Goal: Task Accomplishment & Management: Manage account settings

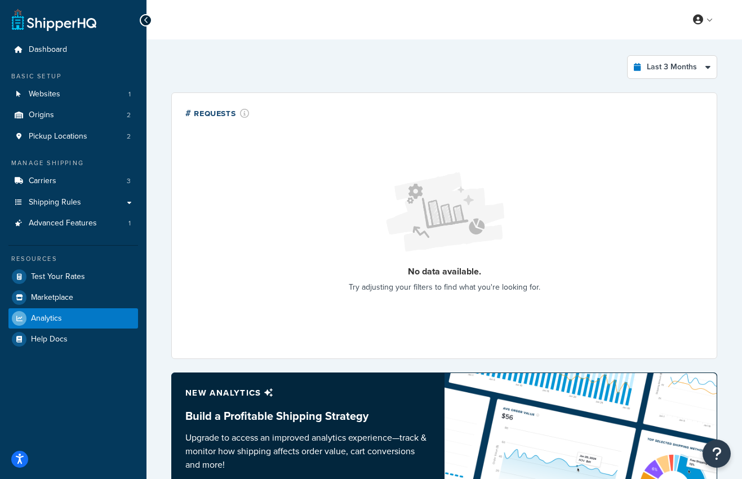
select select "last_3_months"
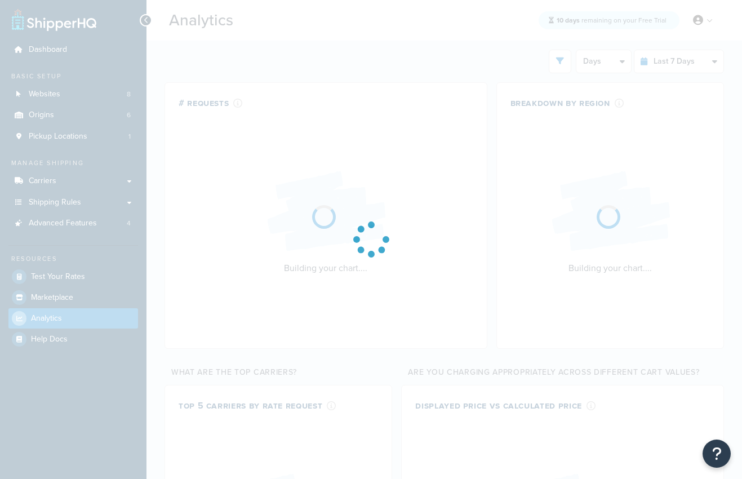
select select "last_7_days"
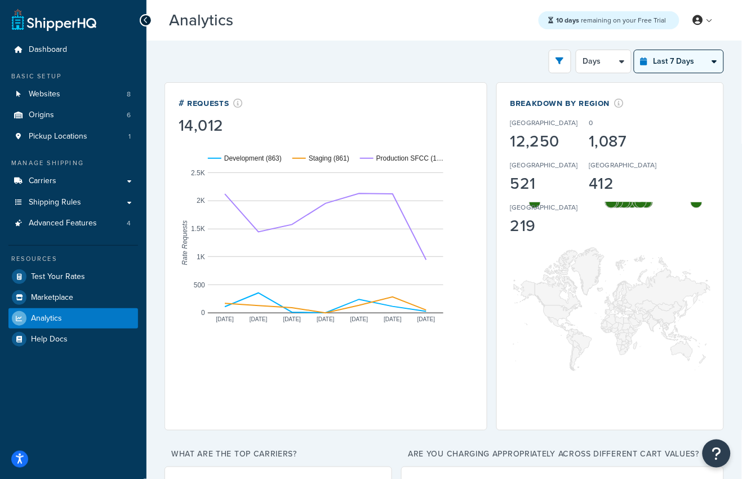
click at [684, 58] on select "Last 24 Hours Last 7 Days Last 30 Days Last 3 Months Last 6 Months Last 12 Mont…" at bounding box center [679, 61] width 89 height 23
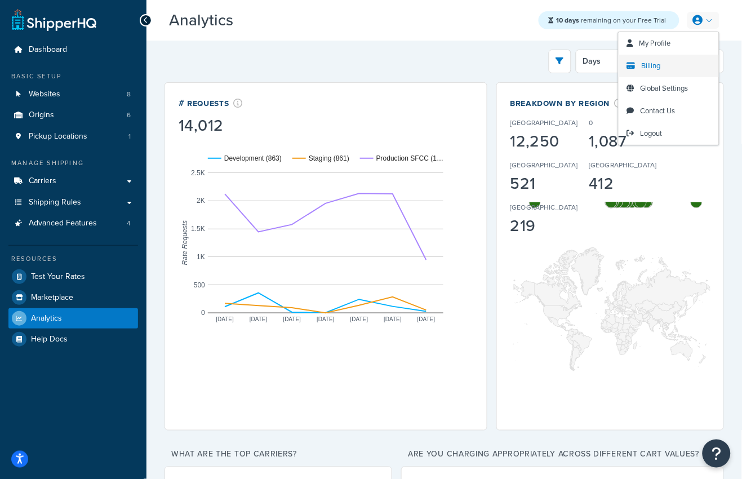
click at [652, 63] on span "Billing" at bounding box center [651, 65] width 19 height 11
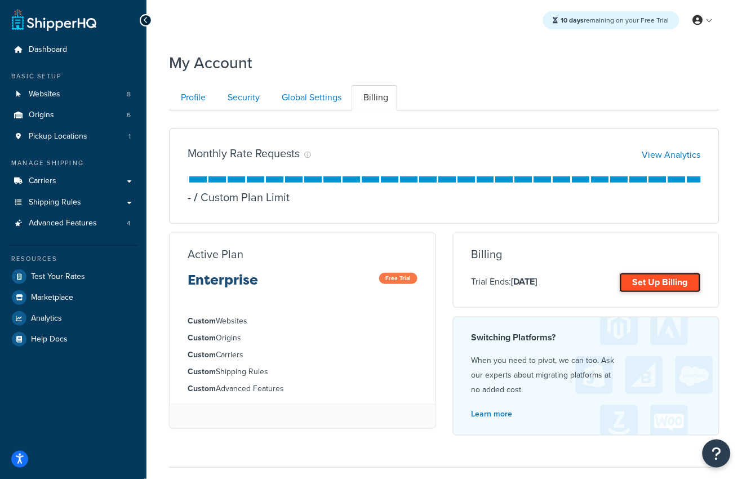
click at [633, 281] on link "Set Up Billing" at bounding box center [660, 283] width 81 height 20
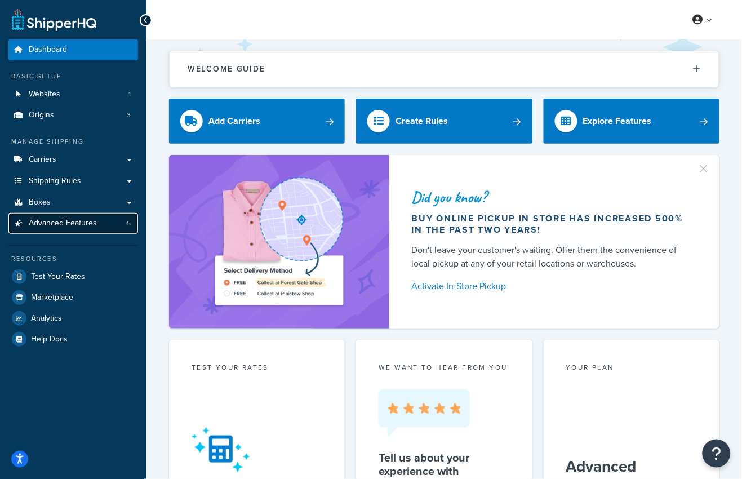
click at [60, 225] on span "Advanced Features" at bounding box center [63, 224] width 68 height 10
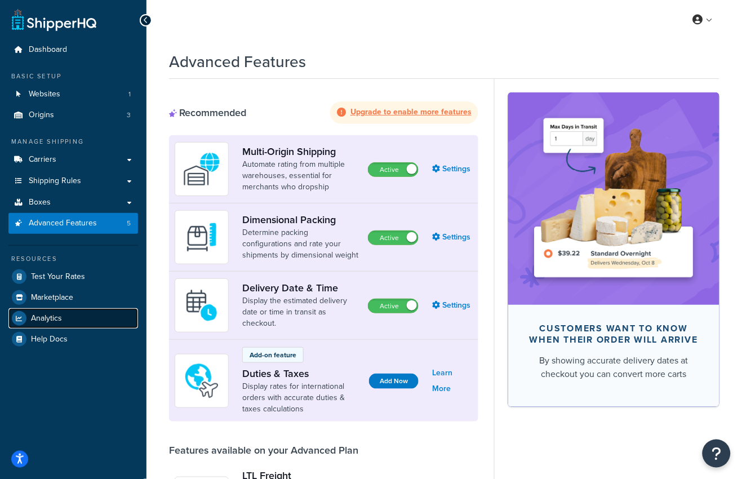
click at [61, 314] on span "Analytics" at bounding box center [46, 319] width 31 height 10
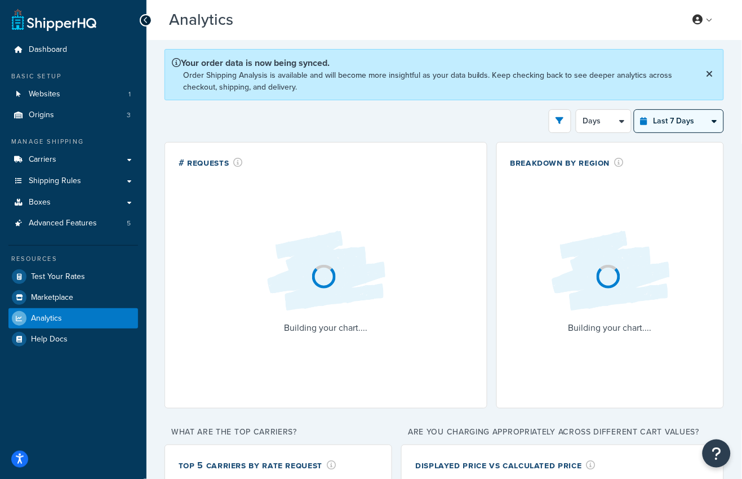
click at [693, 116] on select "Last 24 Hours Last 7 Days Last 30 Days Last 3 Months Last 6 Months Last 12 Mont…" at bounding box center [679, 121] width 89 height 23
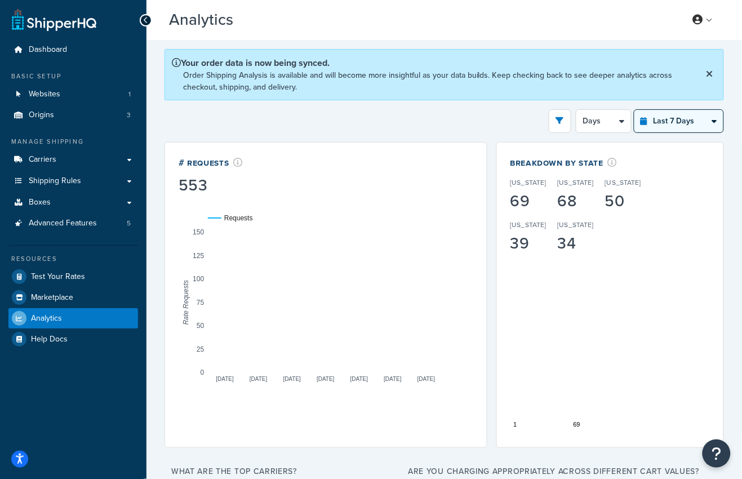
select select "last_6_months"
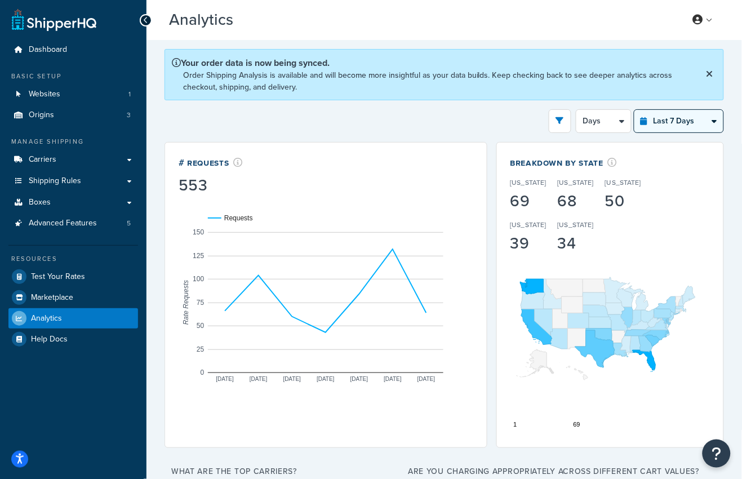
click at [635, 110] on select "Last 24 Hours Last 7 Days Last 30 Days Last 3 Months Last 6 Months Last 12 Mont…" at bounding box center [679, 121] width 89 height 23
select select "1w"
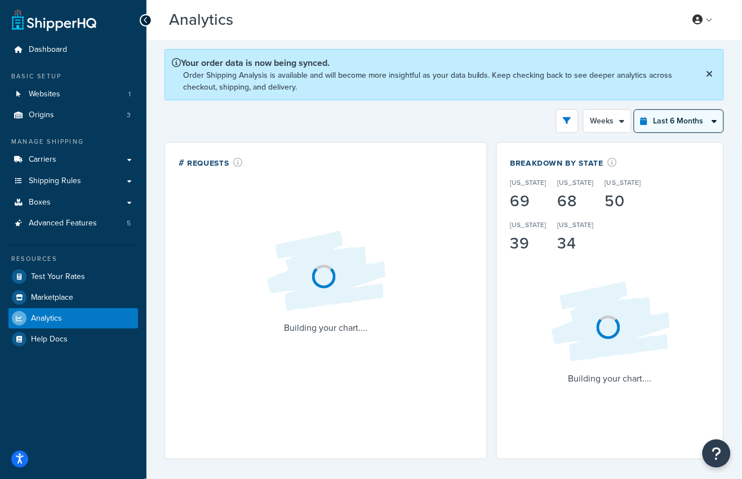
click at [669, 121] on select "Last 24 Hours Last 7 Days Last 30 Days Last 3 Months Last 6 Months Last 12 Mont…" at bounding box center [679, 121] width 89 height 23
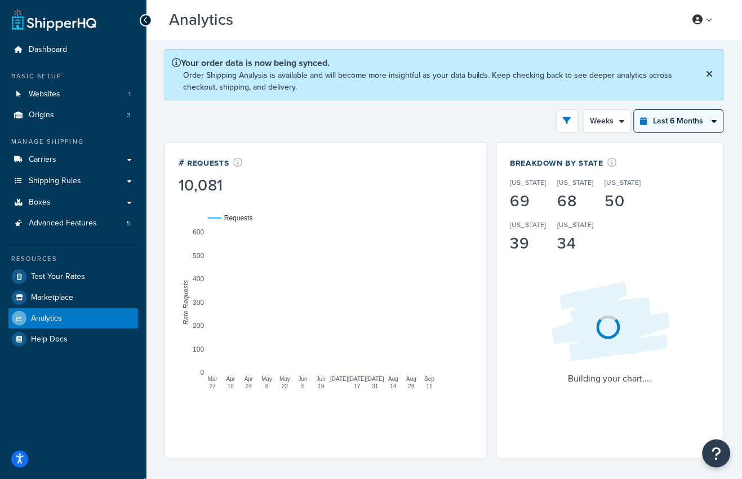
select select "last_year"
click at [635, 110] on select "Last 24 Hours Last 7 Days Last 30 Days Last 3 Months Last 6 Months Last 12 Mont…" at bounding box center [679, 121] width 89 height 23
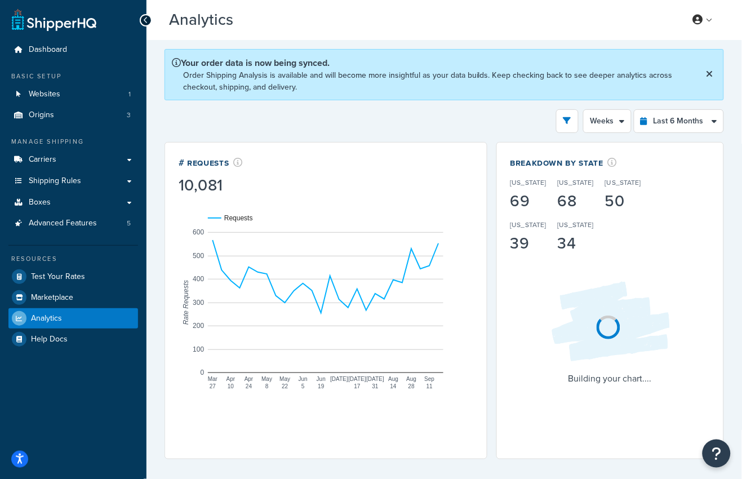
select select "1M"
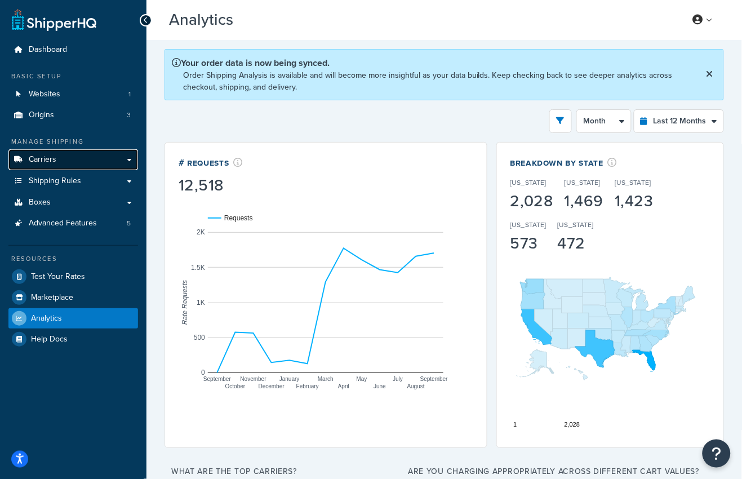
click at [58, 154] on link "Carriers" at bounding box center [73, 159] width 130 height 21
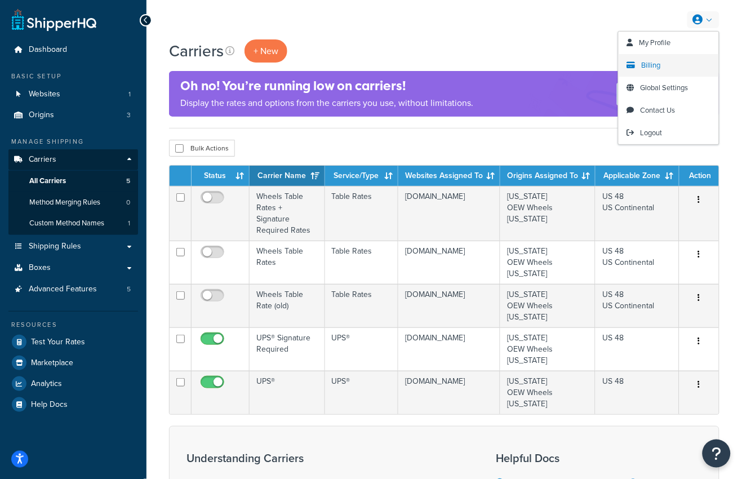
click at [654, 64] on span "Billing" at bounding box center [651, 65] width 19 height 11
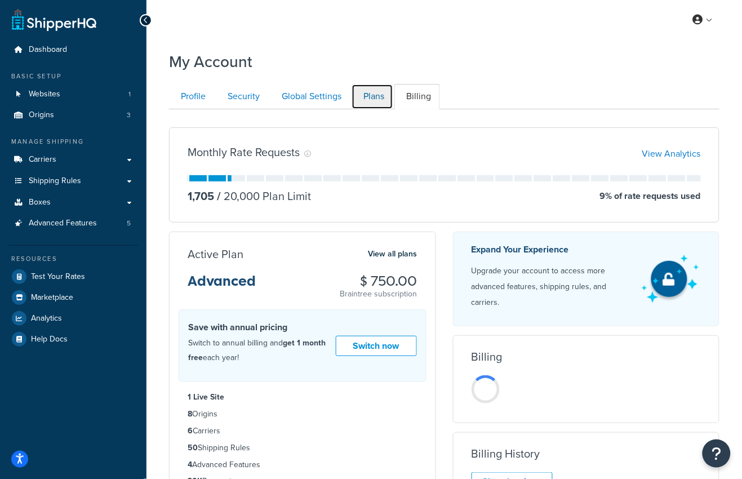
click at [376, 100] on link "Plans" at bounding box center [373, 96] width 42 height 25
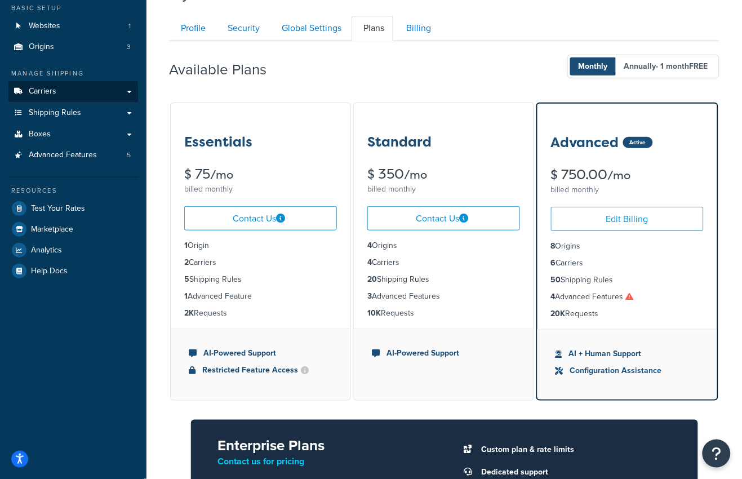
scroll to position [68, 0]
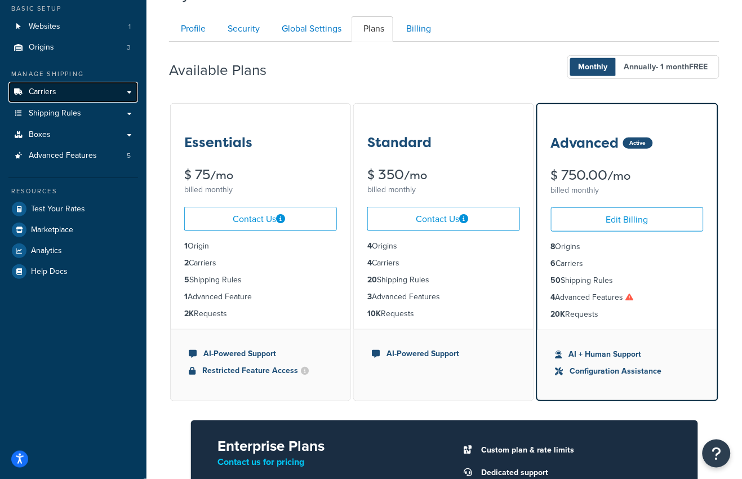
click at [81, 95] on link "Carriers" at bounding box center [73, 92] width 130 height 21
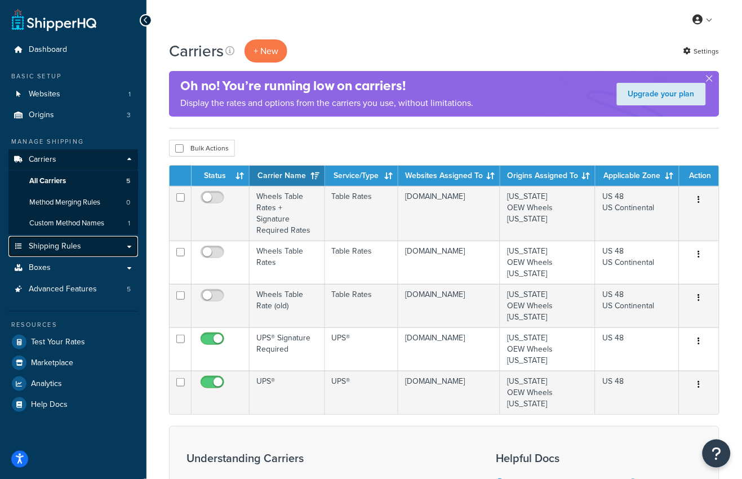
click at [64, 242] on span "Shipping Rules" at bounding box center [55, 247] width 52 height 10
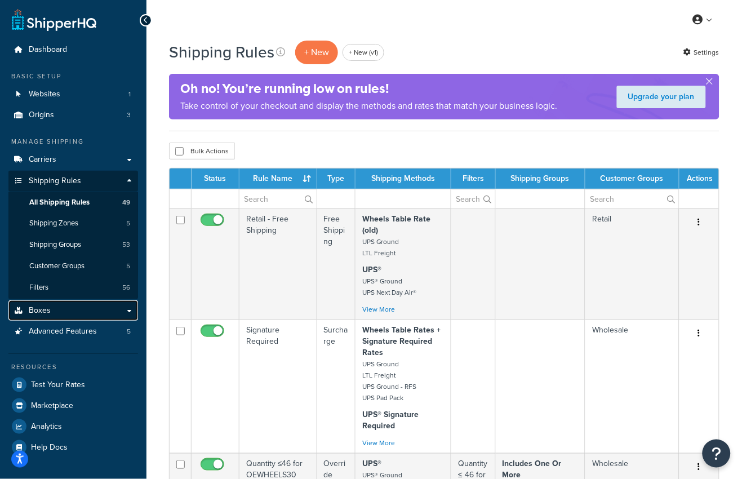
click at [74, 313] on link "Boxes" at bounding box center [73, 310] width 130 height 21
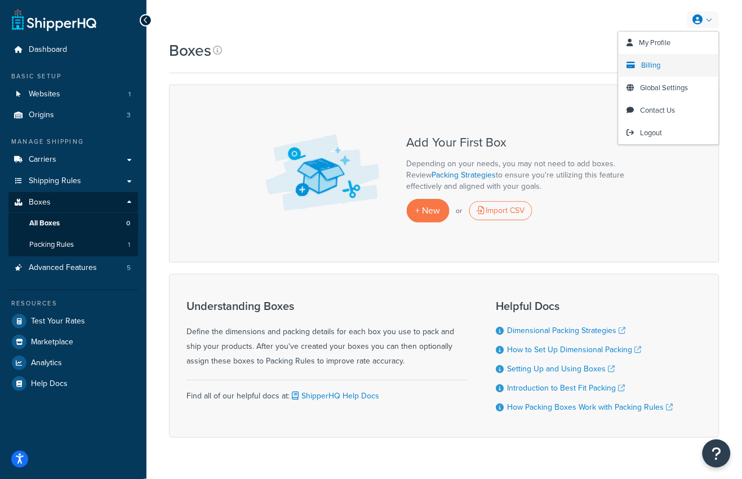
click at [675, 64] on link "Billing" at bounding box center [669, 65] width 100 height 23
